Goal: Information Seeking & Learning: Understand process/instructions

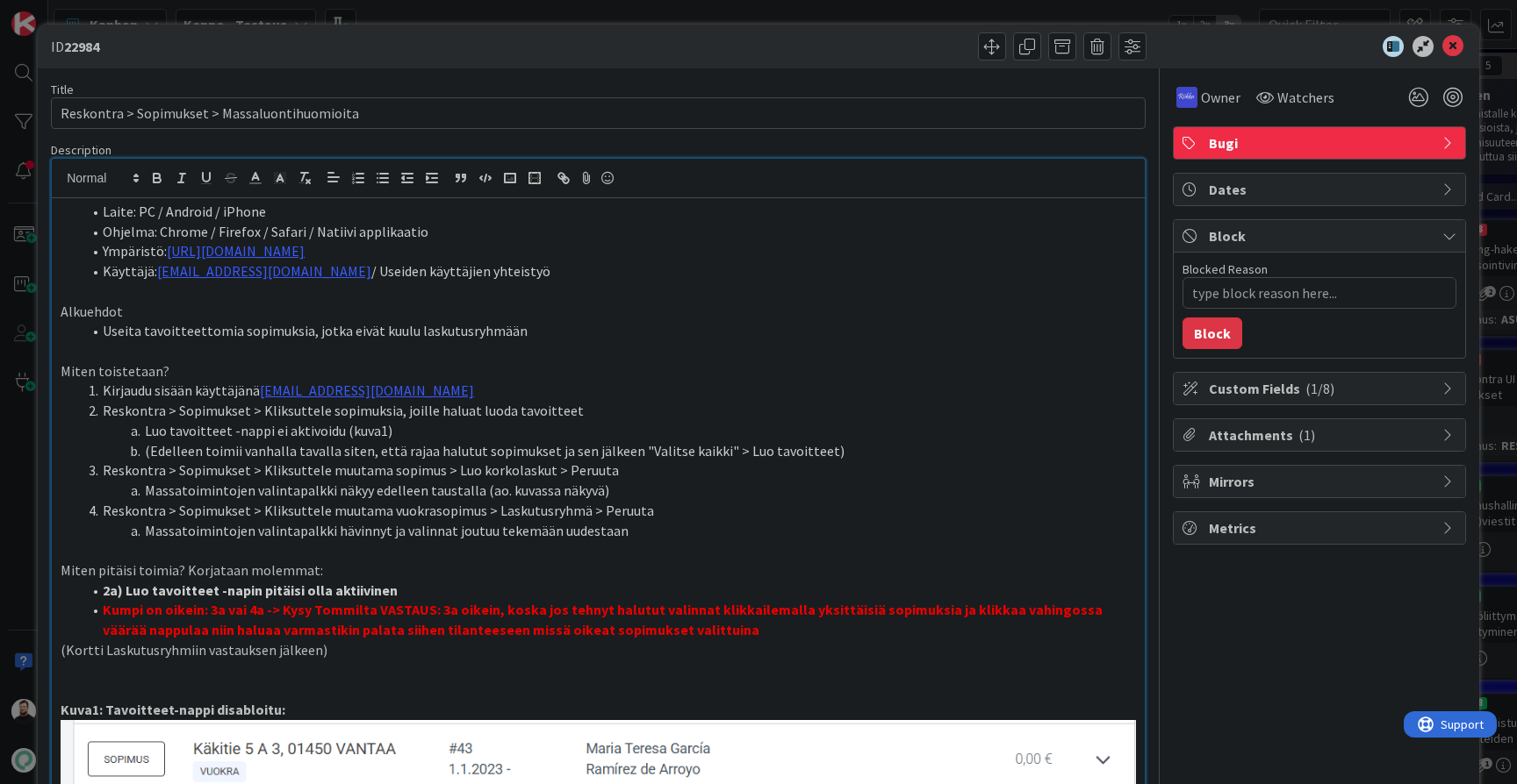
scroll to position [811, 0]
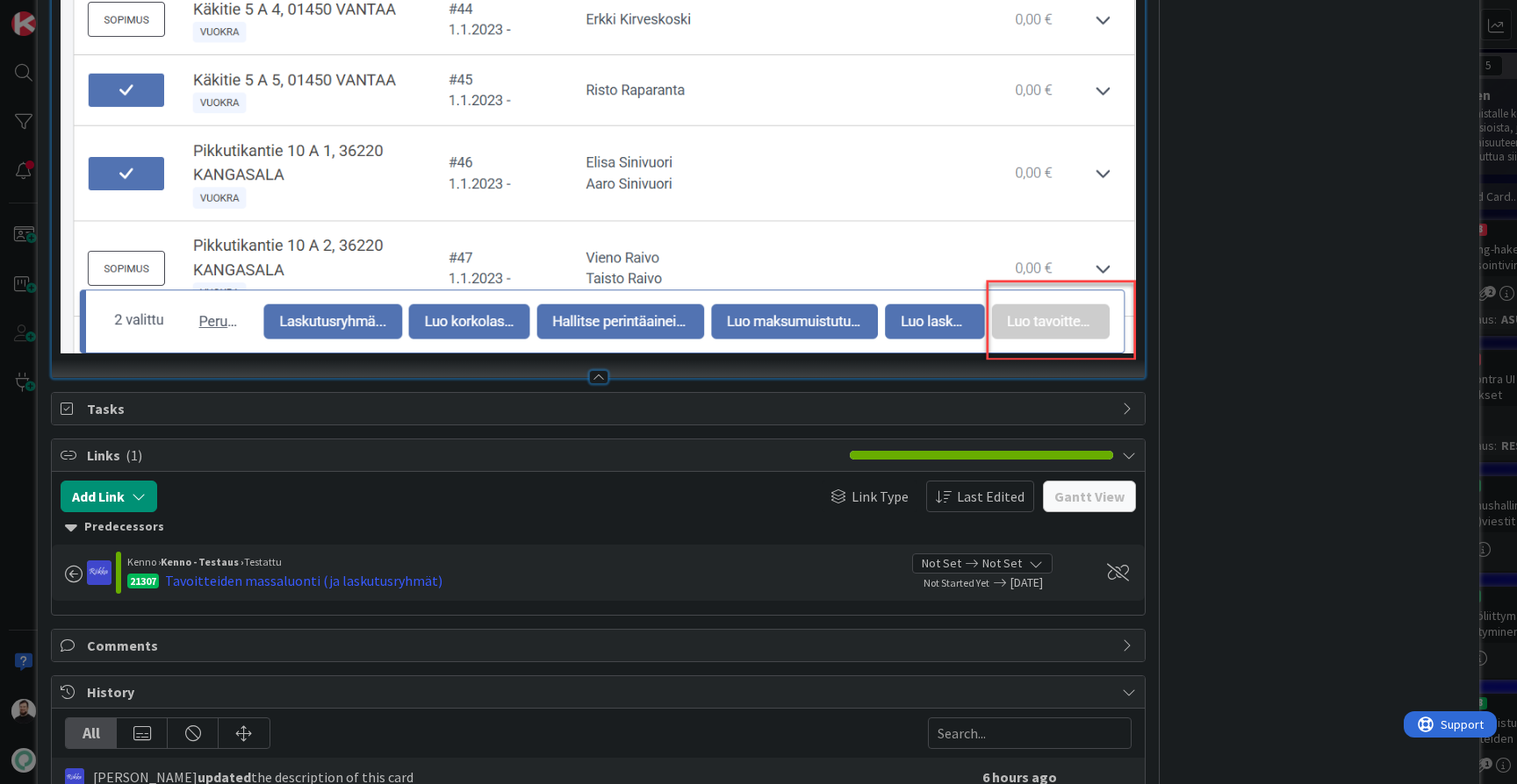
type textarea "x"
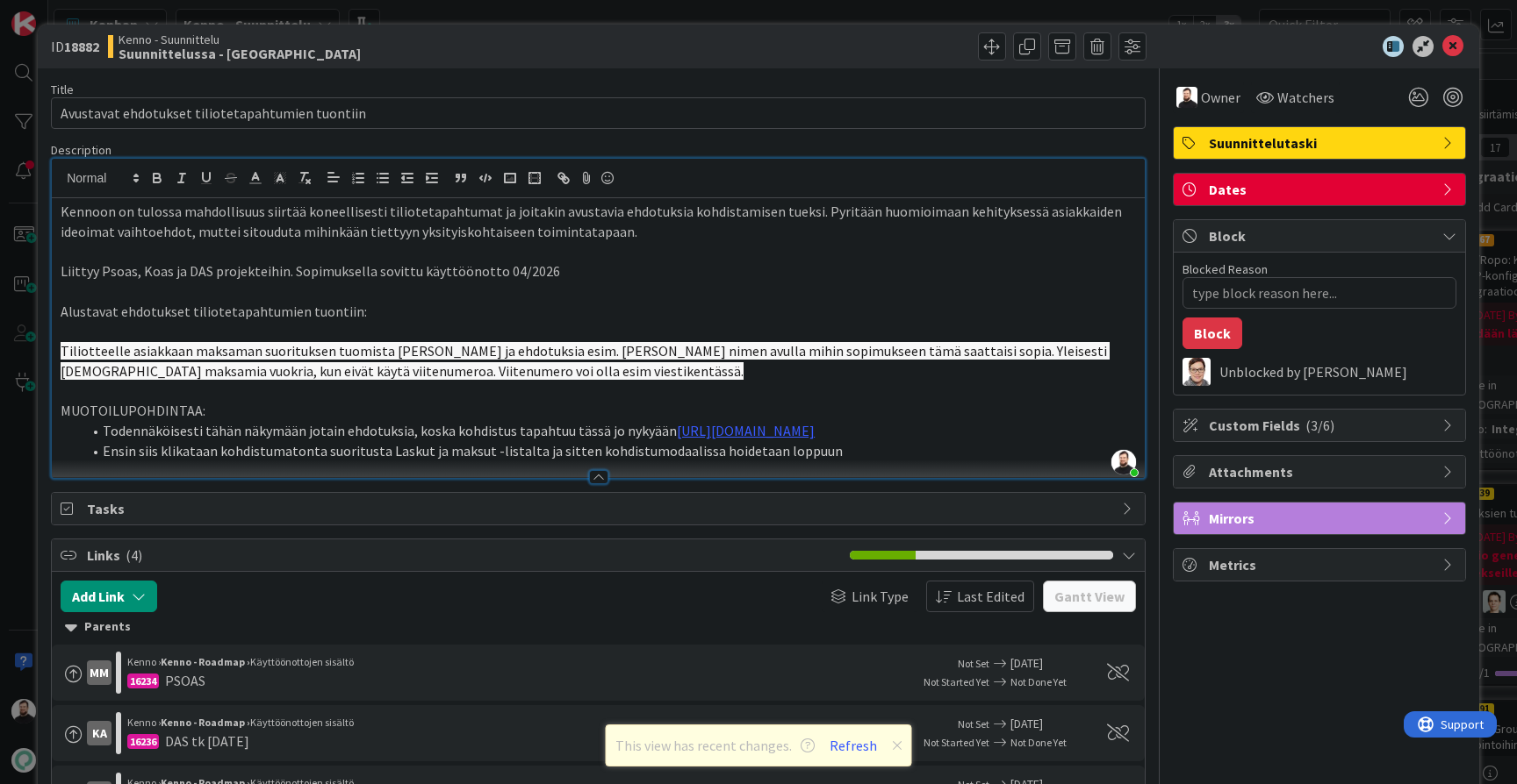
scroll to position [930, 0]
click at [854, 461] on li "Ensin siis klikataan kohdistumatonta suoritusta Laskut ja maksut -listalta ja s…" at bounding box center [608, 451] width 1054 height 20
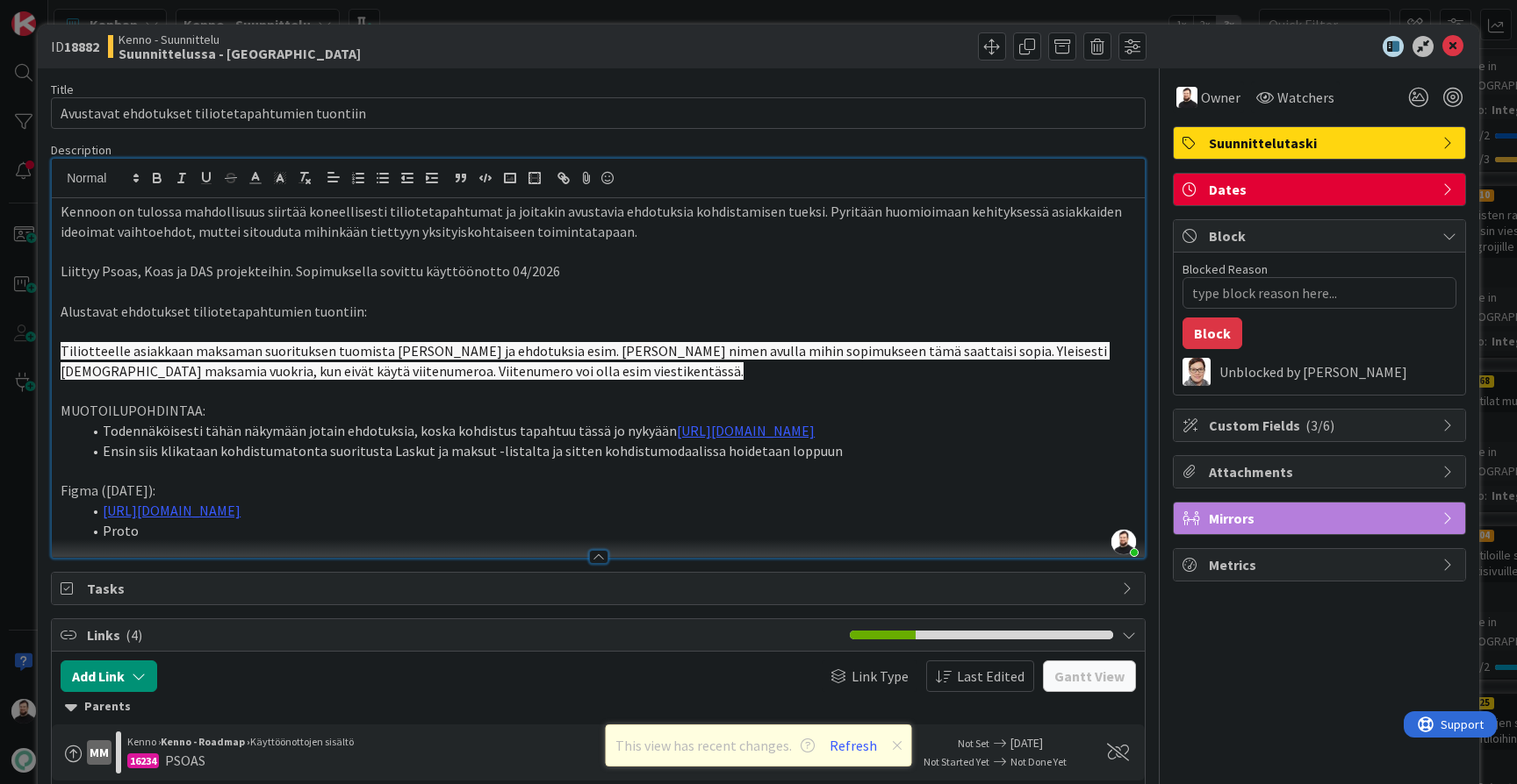
click at [120, 542] on li "Proto" at bounding box center [608, 530] width 1054 height 20
type textarea "x"
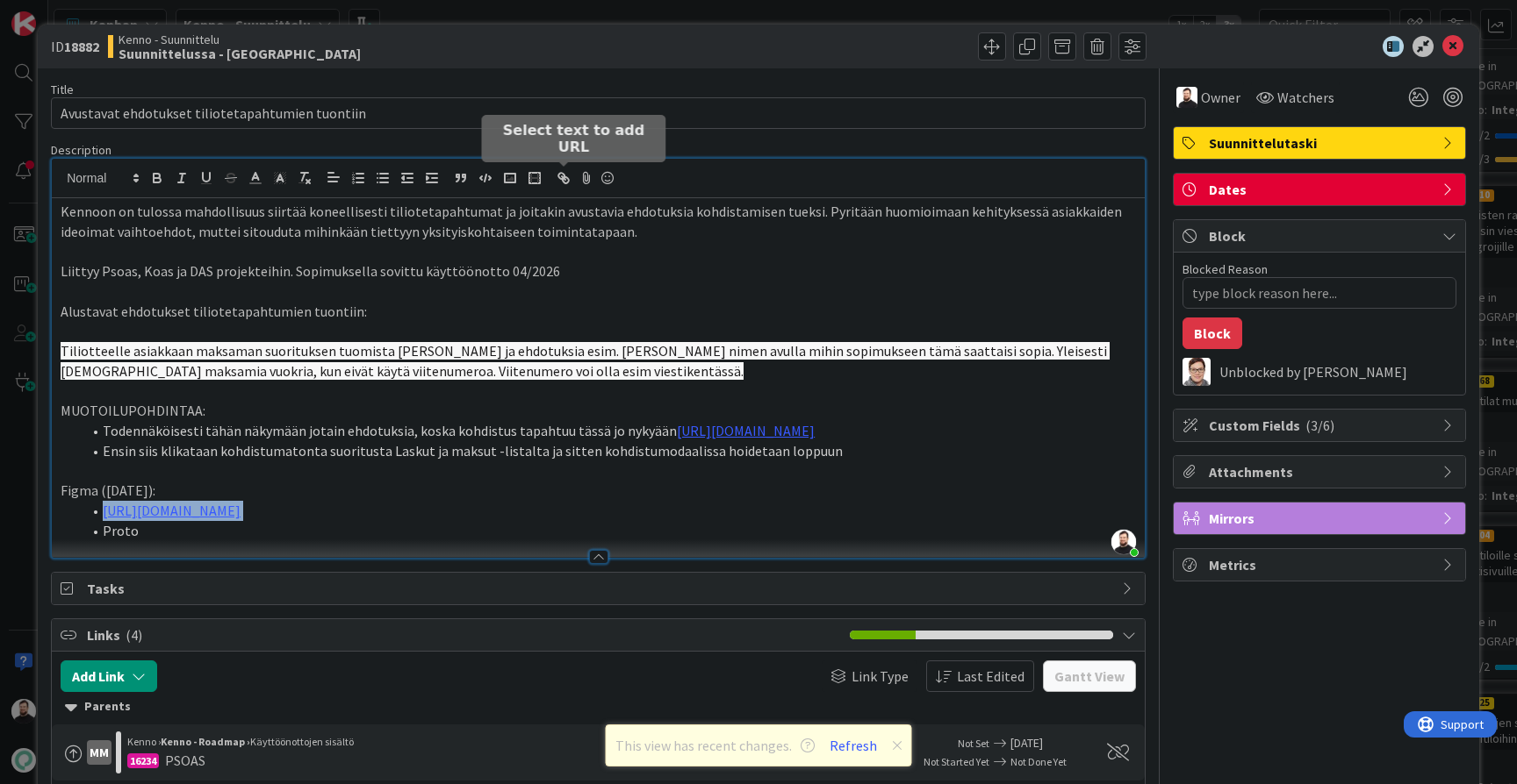
click at [562, 173] on icon "button" at bounding box center [561, 176] width 6 height 6
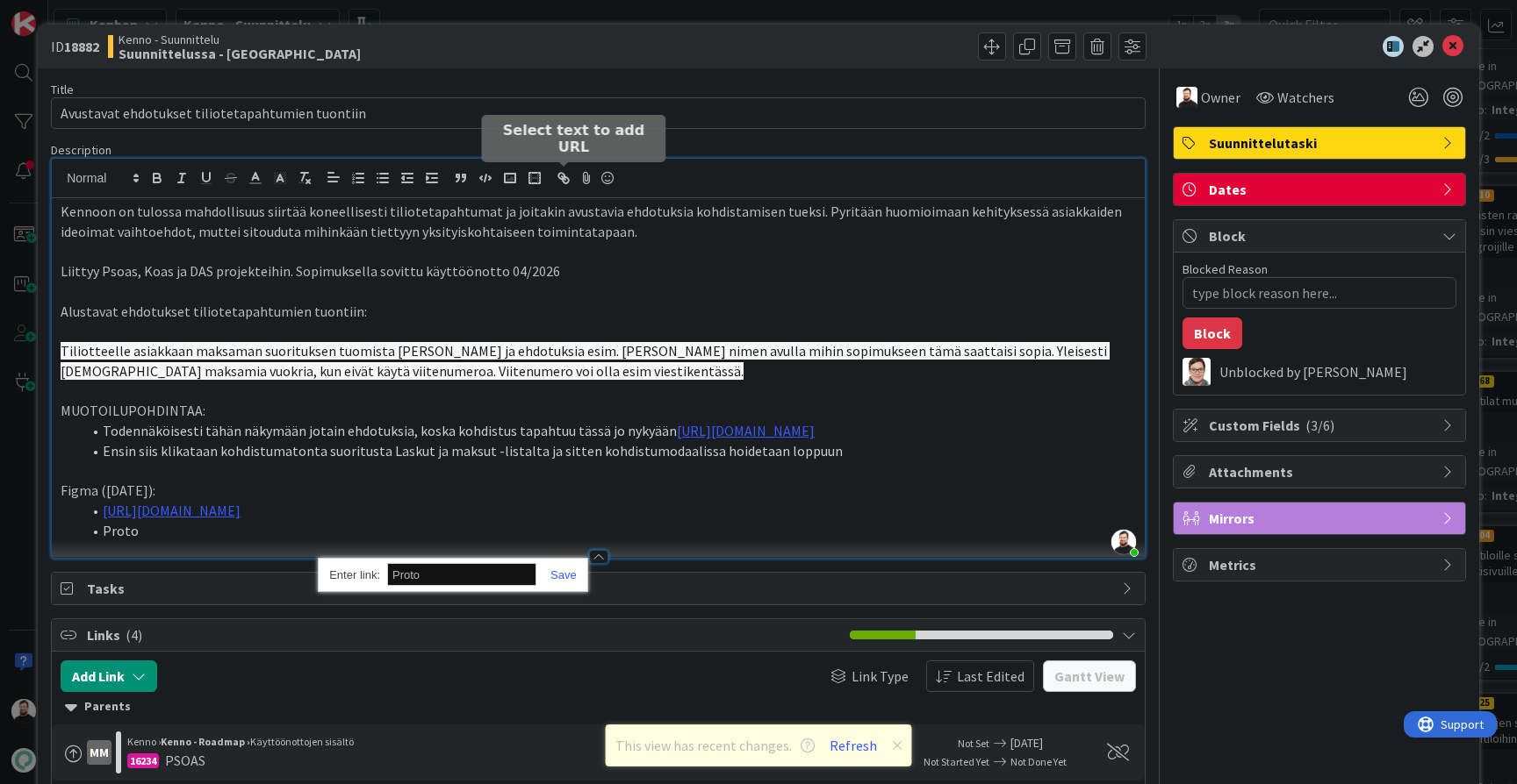
paste input "https://www.figma.com/proto/s06ePFuGvSFkRRSBp8p43G/Reskontra?page-id=0%3A1&node…"
type input "https://www.figma.com/proto/s06ePFuGvSFkRRSBp8p43G/Reskontra?page-id=0%3A1&node…"
click at [553, 573] on link at bounding box center [556, 575] width 40 height 13
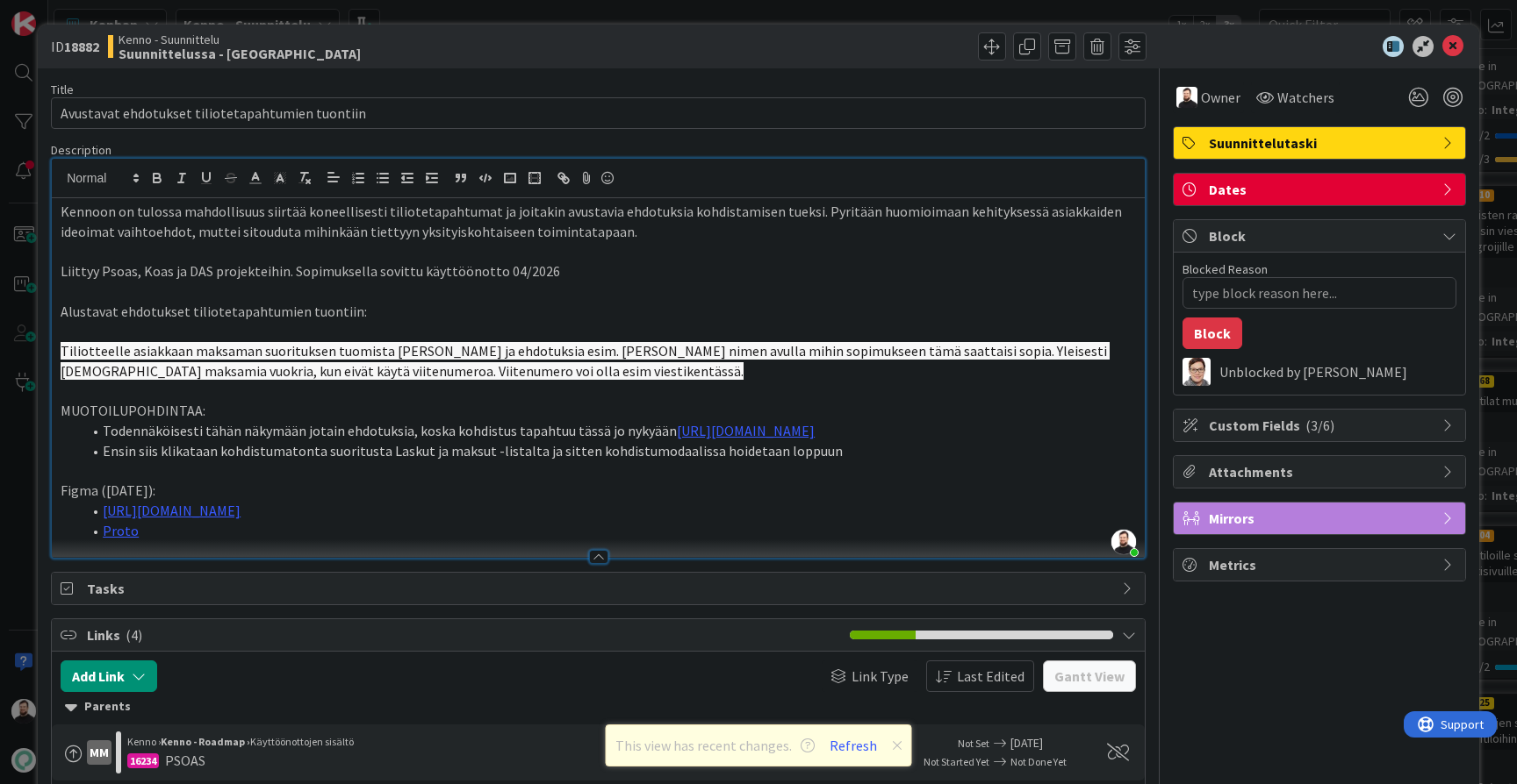
click at [638, 542] on li "Proto" at bounding box center [608, 530] width 1054 height 20
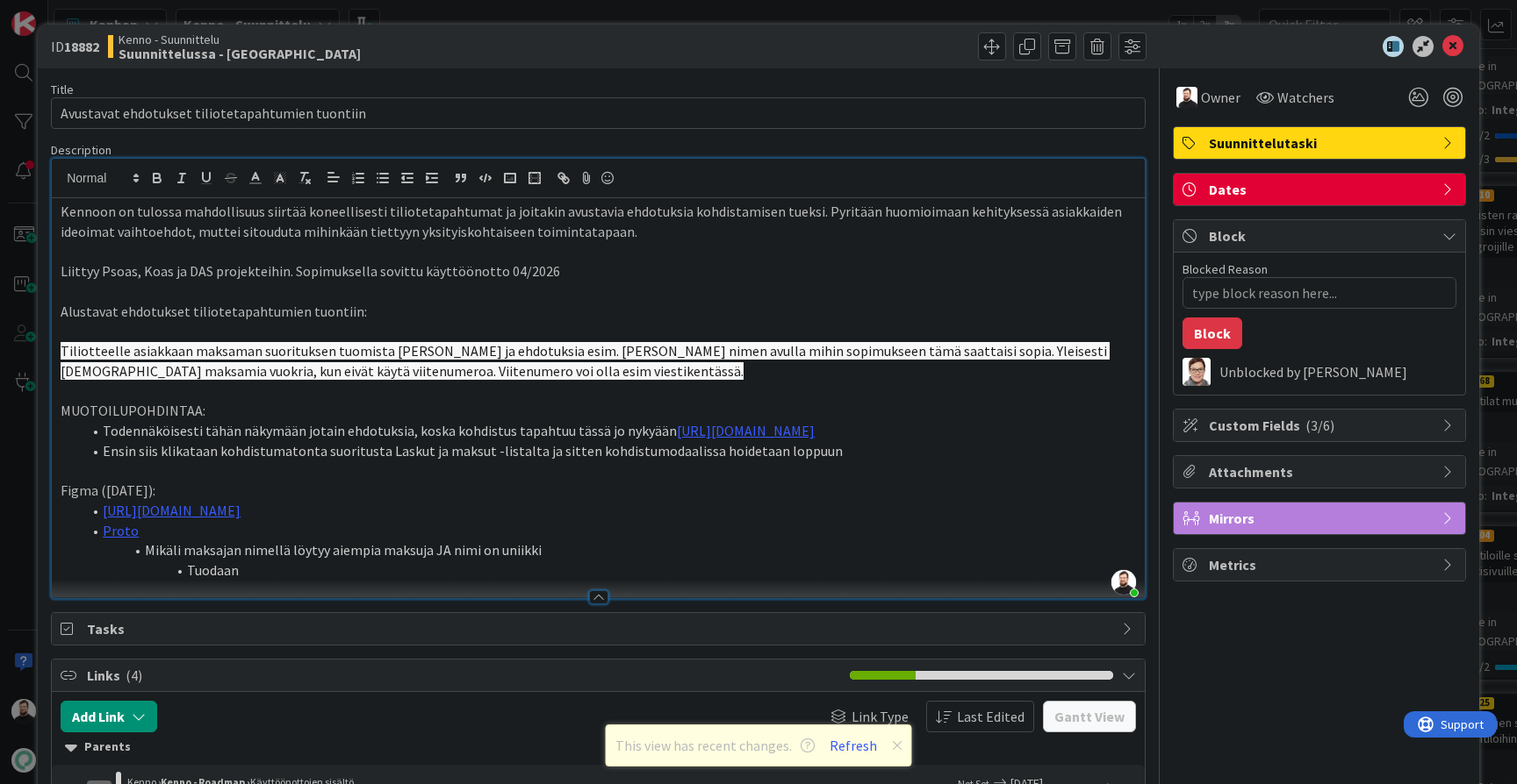
click at [494, 557] on li "Mikäli maksajan nimellä löytyy aiempia maksuja JA nimi on uniikki" at bounding box center [608, 550] width 1054 height 20
click at [568, 579] on li "Tuodaan" at bounding box center [608, 571] width 1054 height 20
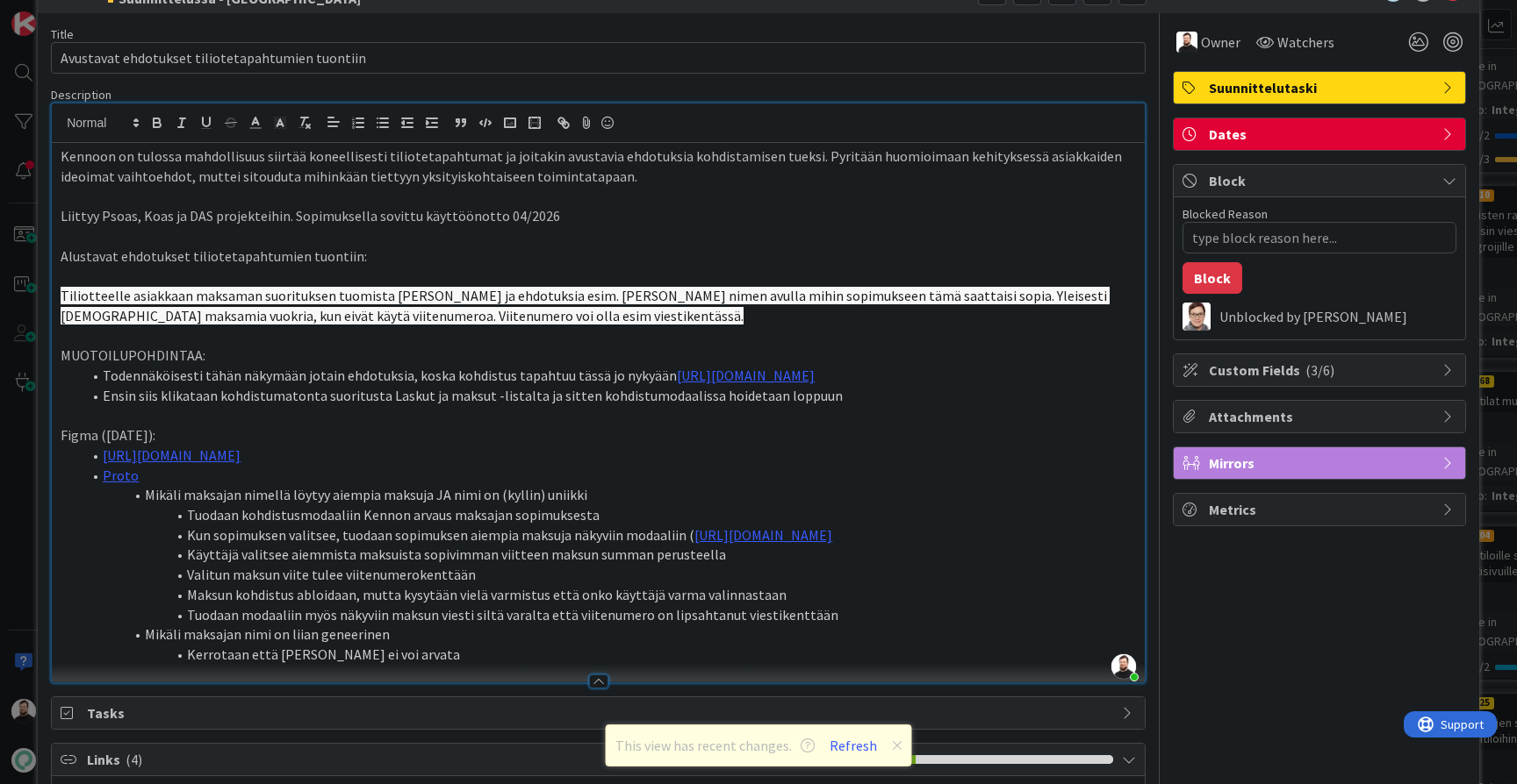
scroll to position [89, 0]
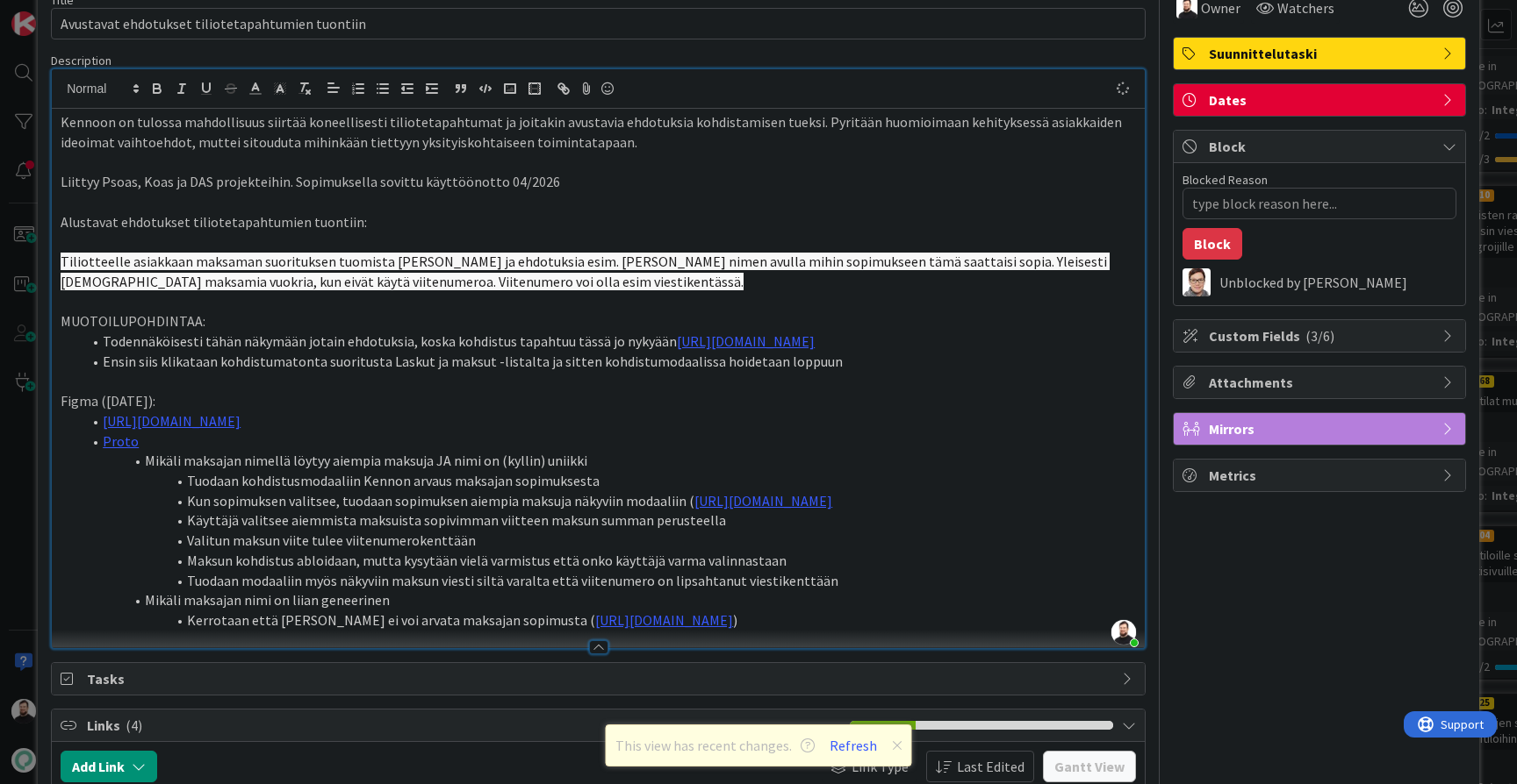
click at [636, 511] on li "Kun sopimuksen valitsee, tuodaan sopimuksen aiempia maksuja näkyviin modaaliin …" at bounding box center [608, 501] width 1054 height 20
click at [489, 631] on li "Kerrotaan että Kenno ei voi arvata maksajan sopimusta ( https://www.figma.com/d…" at bounding box center [608, 620] width 1054 height 20
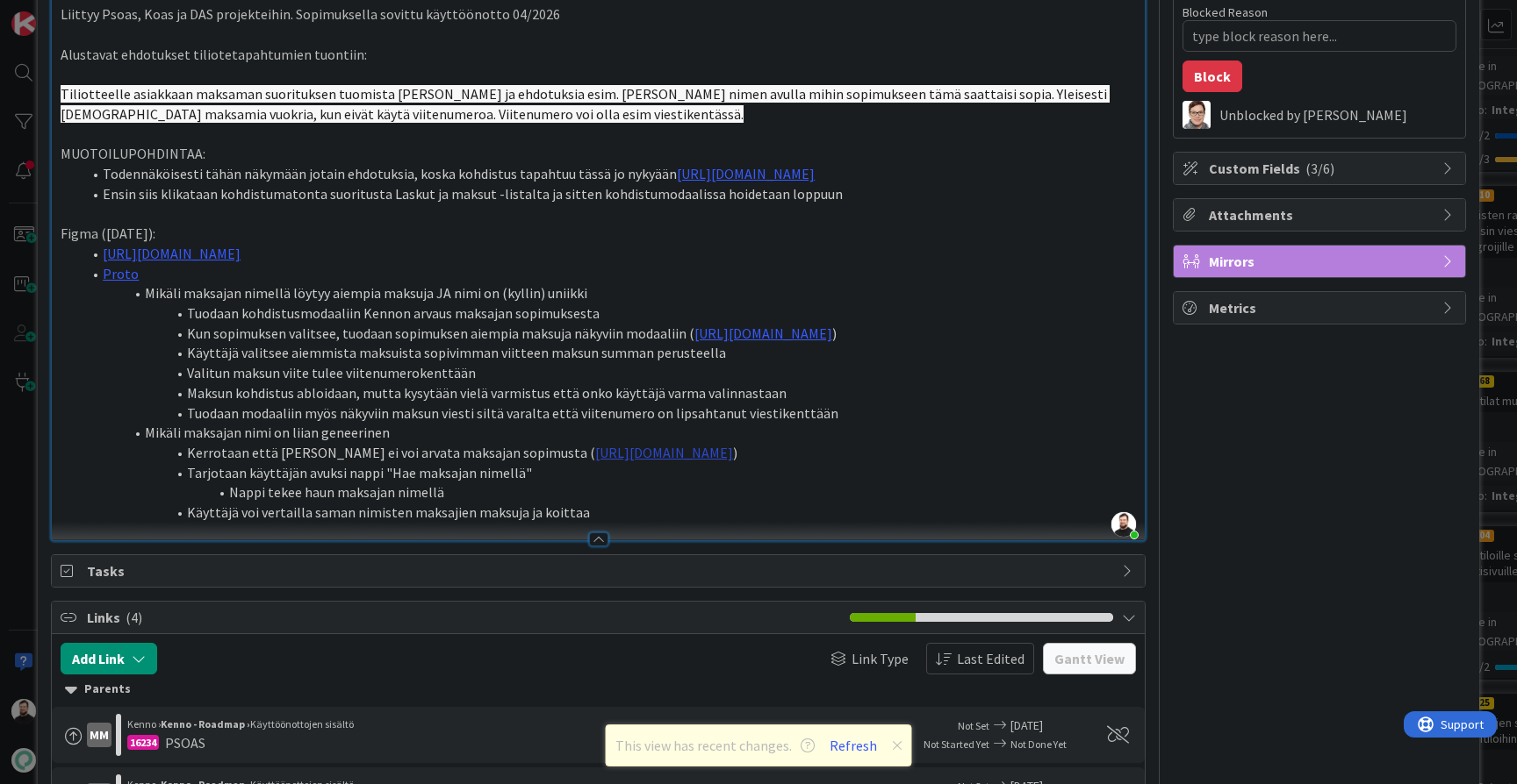
scroll to position [258, 0]
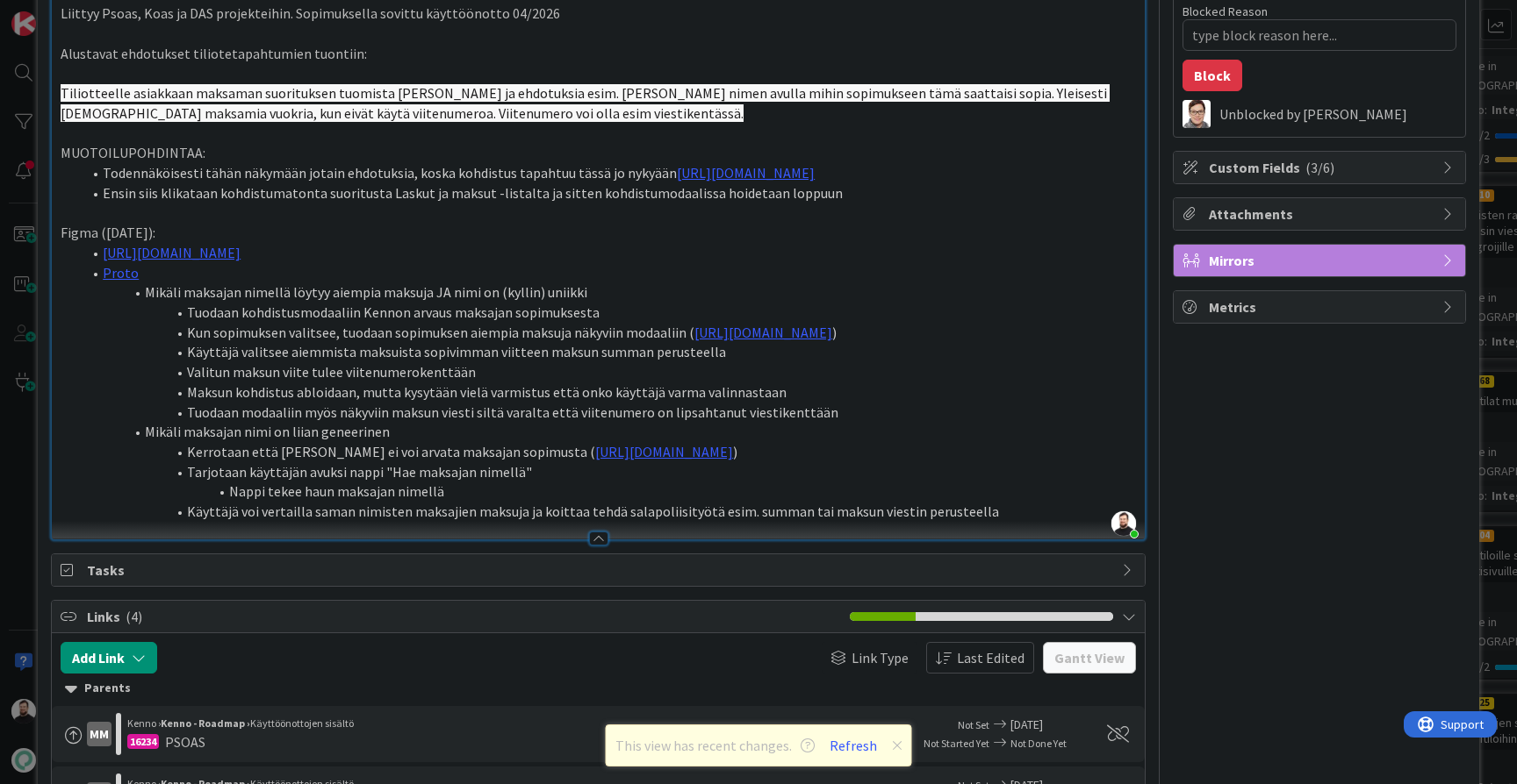
type textarea "x"
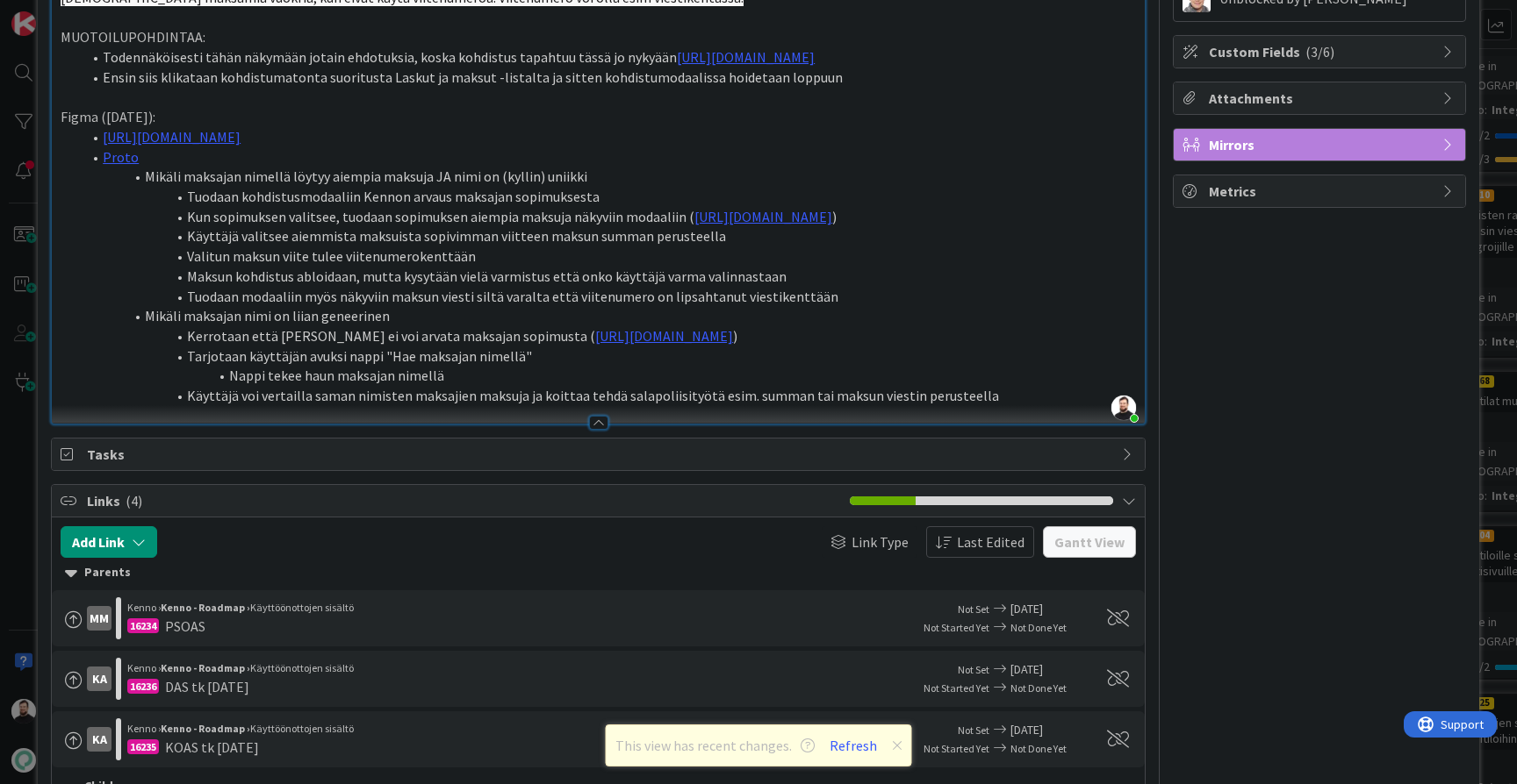
scroll to position [380, 0]
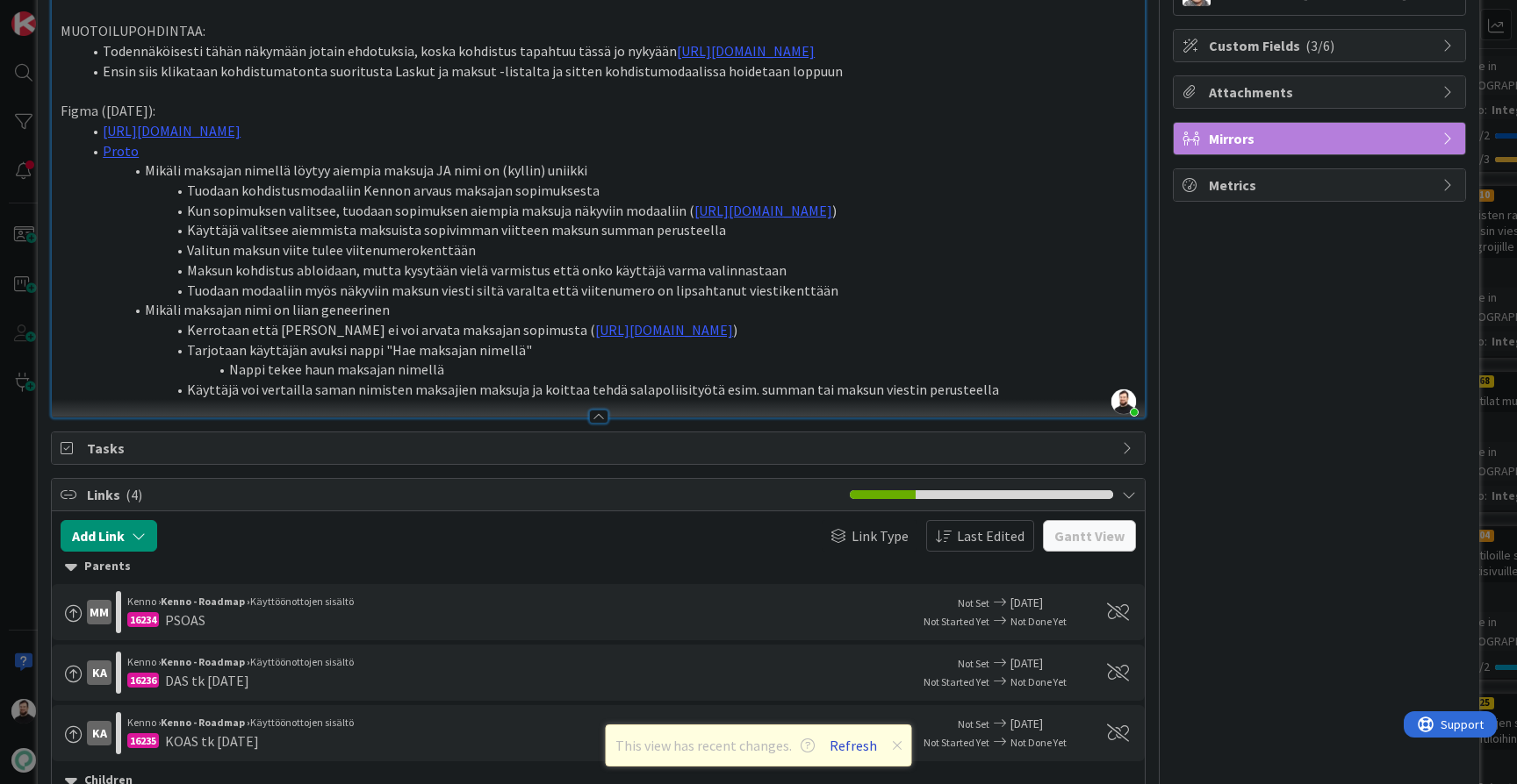
click at [852, 738] on button "Refresh" at bounding box center [853, 746] width 59 height 23
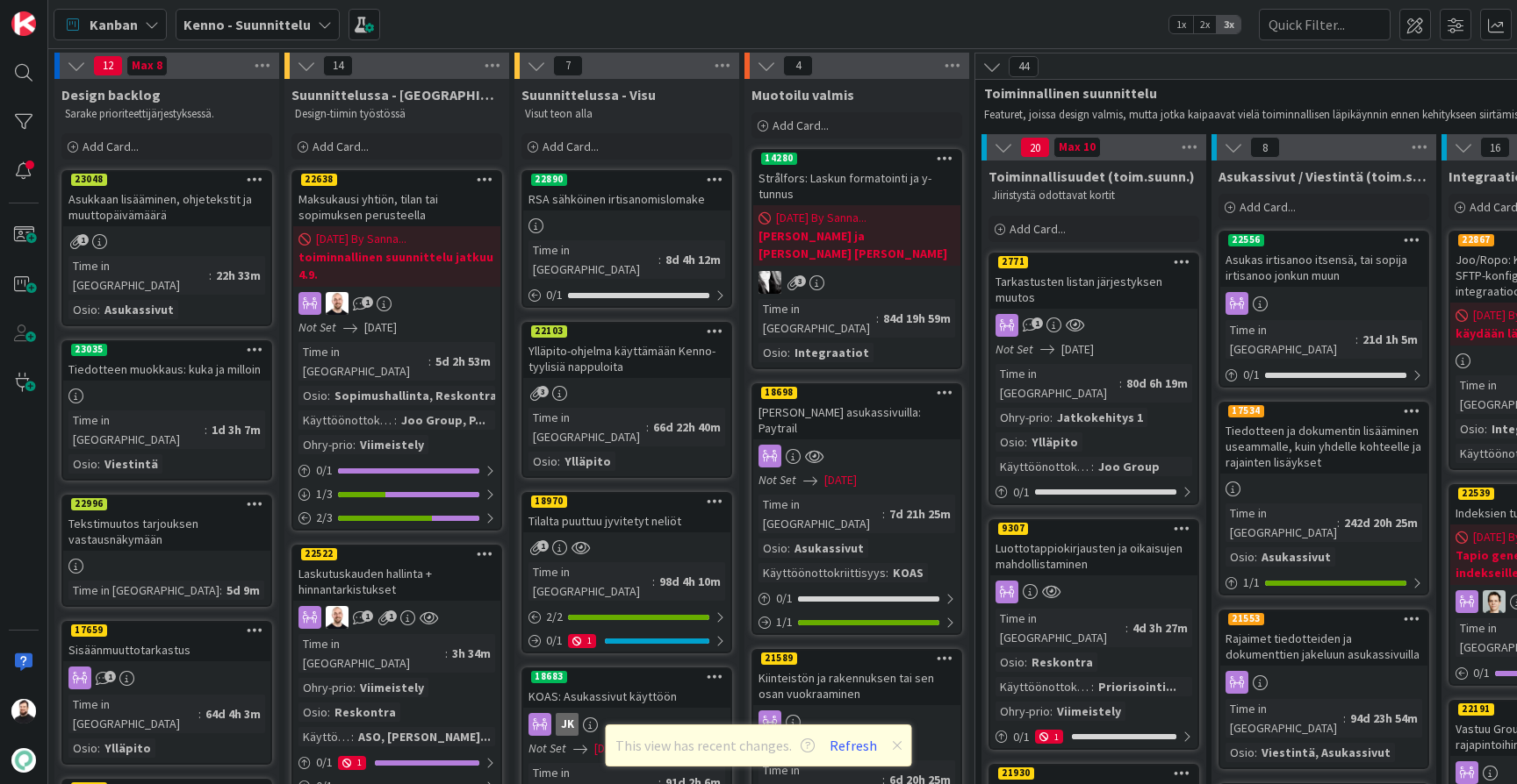
scroll to position [459, 16]
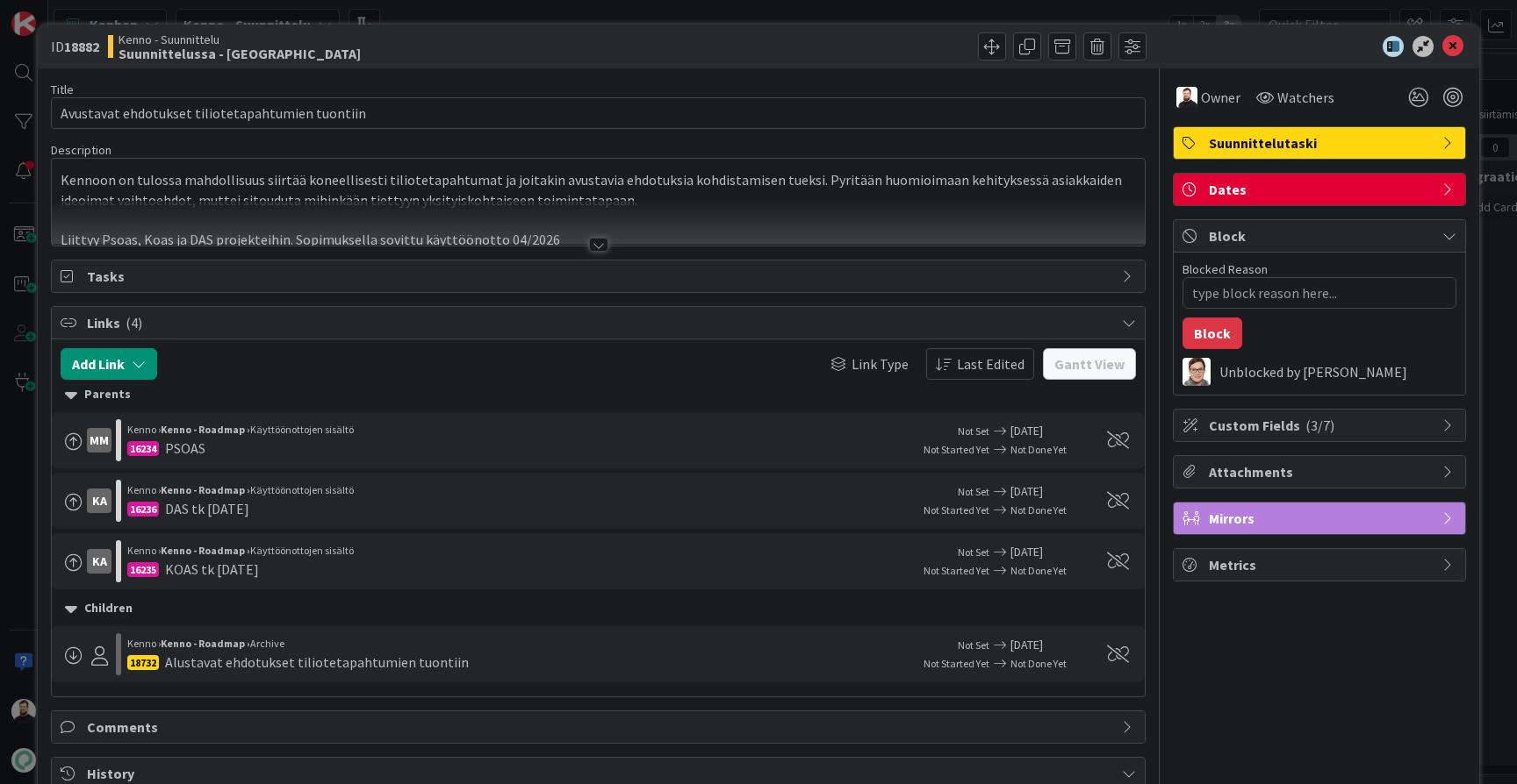
type textarea "x"
